Goal: Browse casually

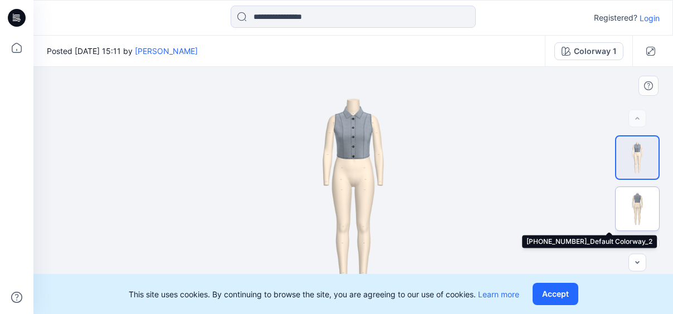
click at [642, 193] on img at bounding box center [637, 208] width 43 height 43
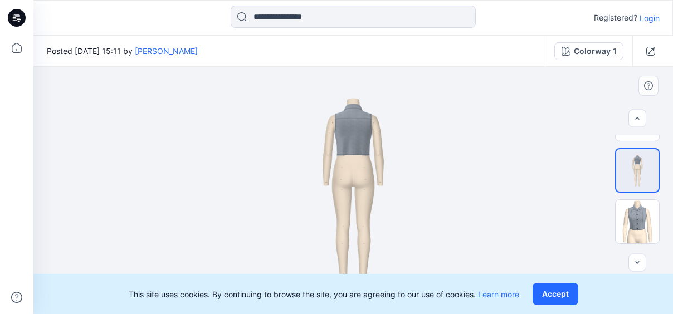
scroll to position [87, 0]
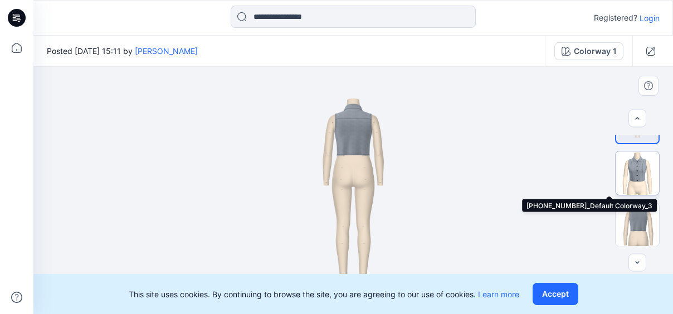
click at [637, 184] on img at bounding box center [637, 173] width 43 height 43
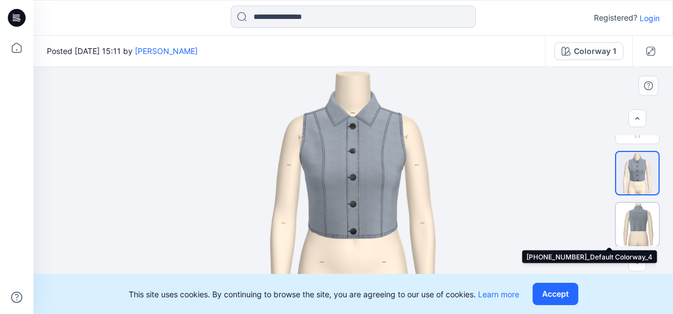
click at [644, 219] on img at bounding box center [637, 224] width 43 height 43
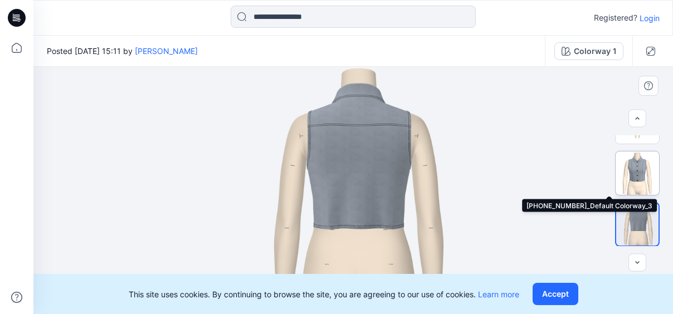
click at [631, 180] on img at bounding box center [637, 173] width 43 height 43
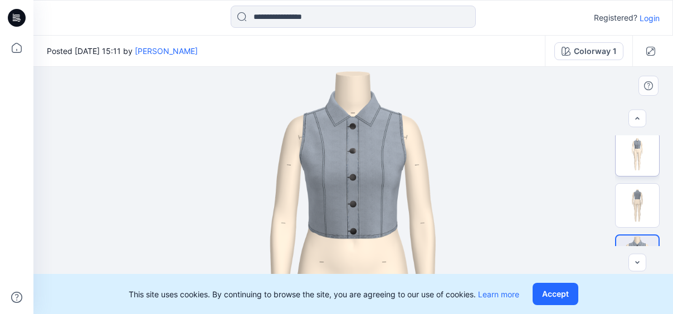
scroll to position [0, 0]
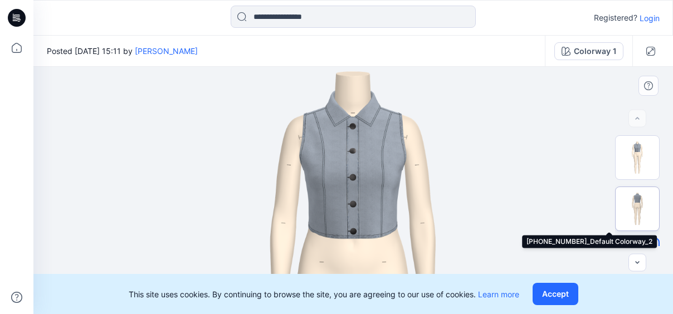
click at [643, 211] on img at bounding box center [637, 208] width 43 height 43
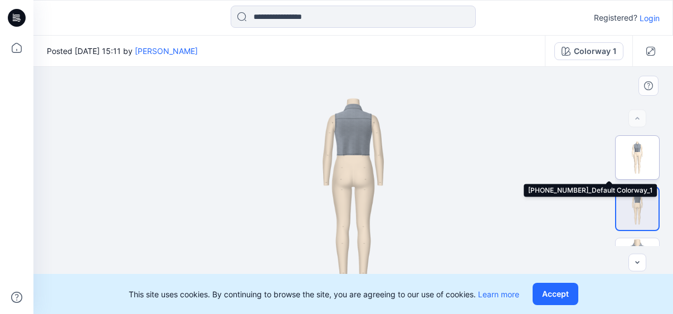
click at [632, 170] on img at bounding box center [637, 157] width 43 height 43
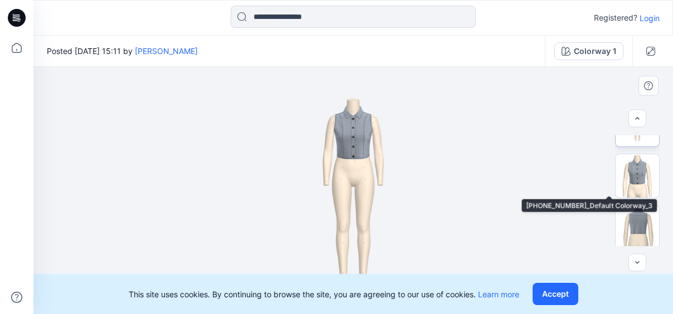
scroll to position [87, 0]
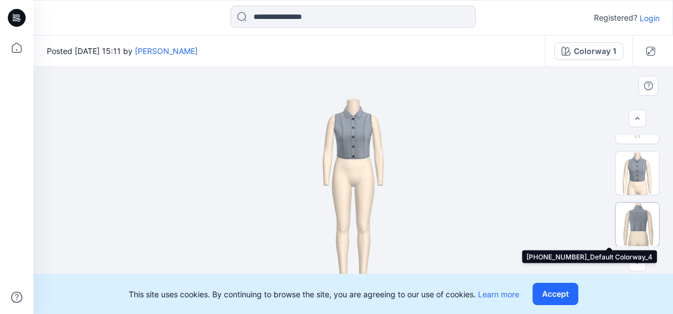
click at [644, 209] on img at bounding box center [637, 224] width 43 height 43
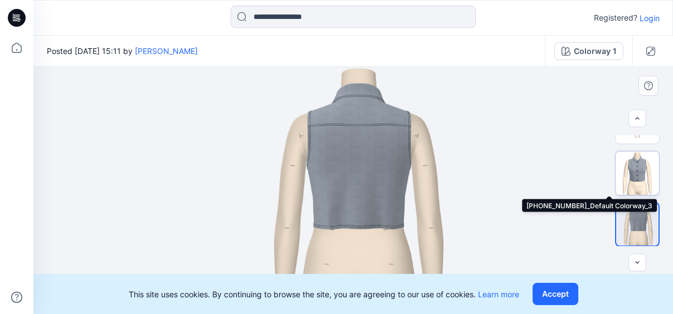
click at [632, 184] on img at bounding box center [637, 173] width 43 height 43
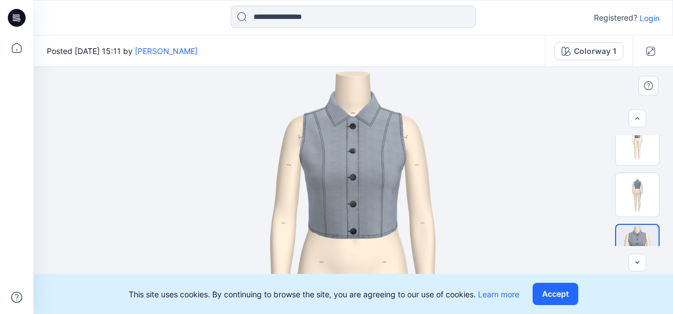
scroll to position [13, 0]
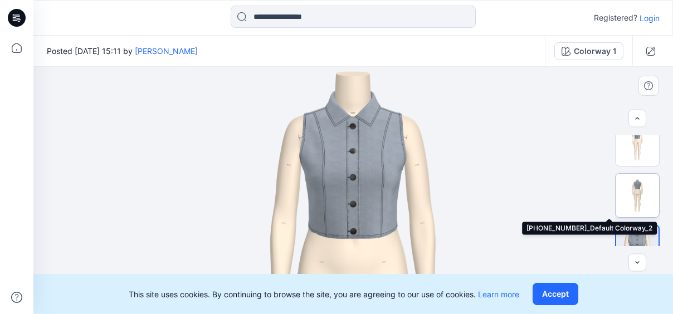
click at [644, 193] on img at bounding box center [637, 195] width 43 height 43
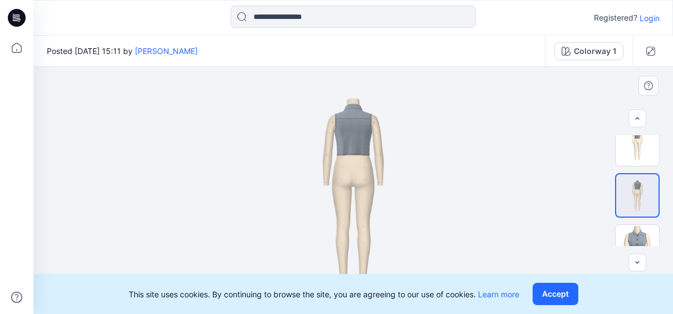
scroll to position [0, 0]
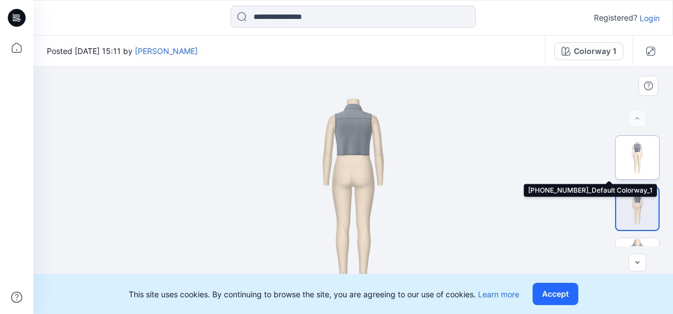
click at [641, 165] on img at bounding box center [637, 157] width 43 height 43
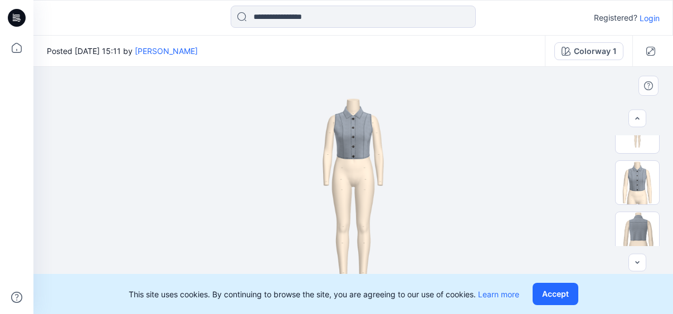
scroll to position [87, 0]
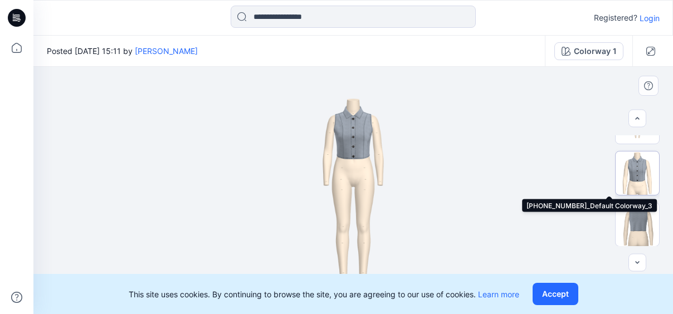
click at [637, 169] on img at bounding box center [637, 173] width 43 height 43
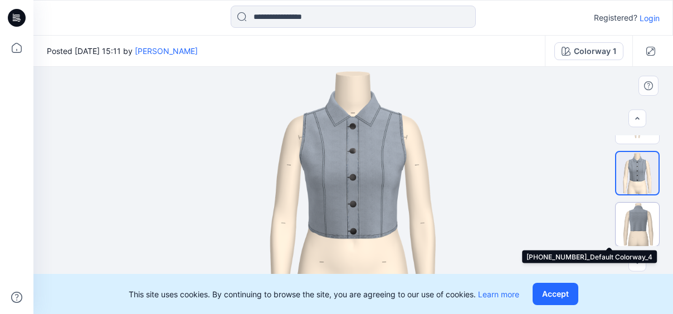
click at [647, 223] on img at bounding box center [637, 224] width 43 height 43
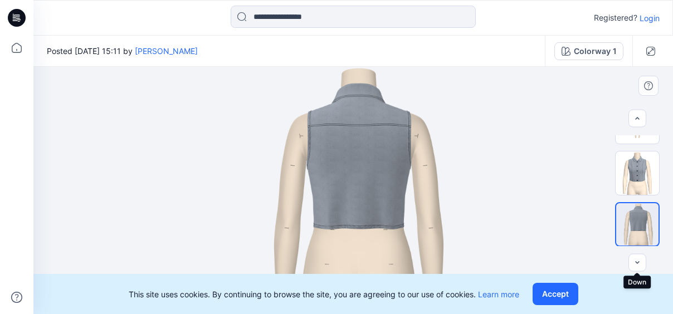
drag, startPoint x: 638, startPoint y: 261, endPoint x: 638, endPoint y: 253, distance: 7.8
click at [638, 260] on icon "button" at bounding box center [637, 262] width 9 height 9
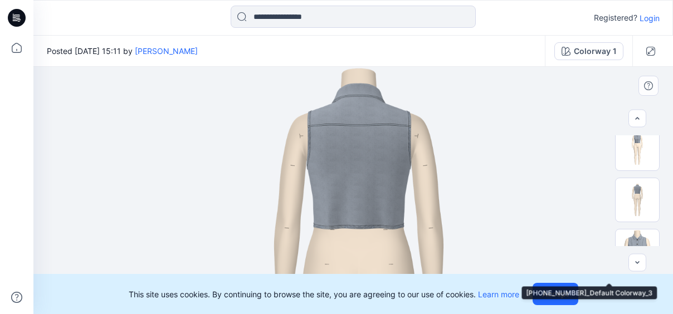
scroll to position [0, 0]
